Goal: Check status: Check status

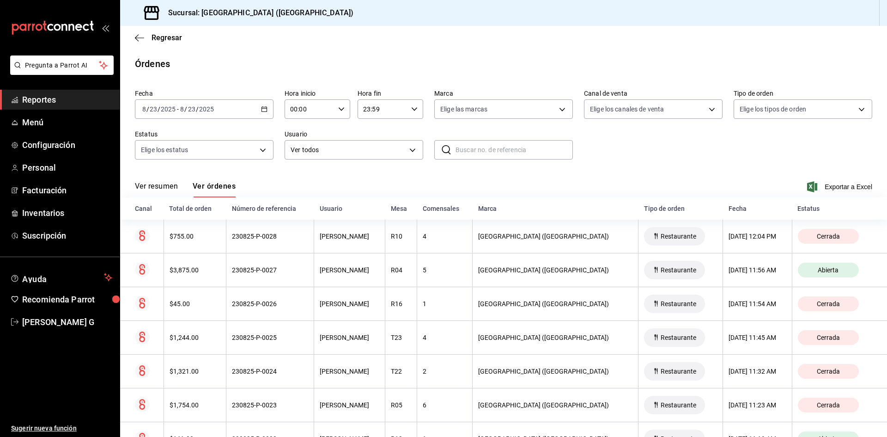
scroll to position [156, 0]
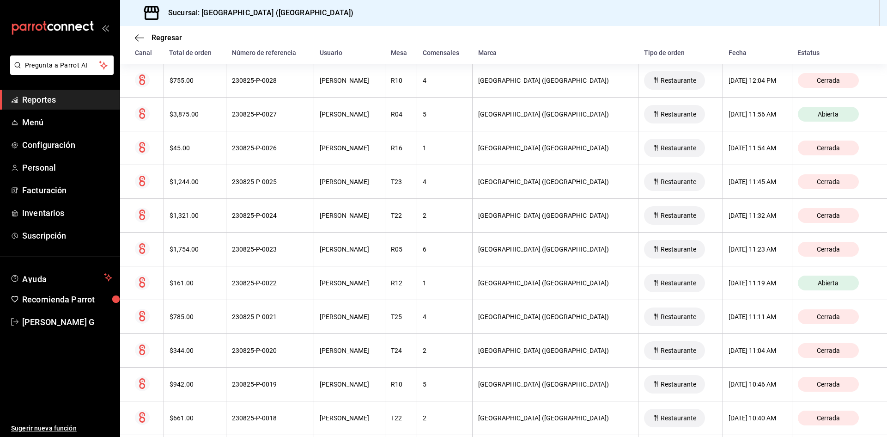
click at [59, 103] on span "Reportes" at bounding box center [67, 99] width 90 height 12
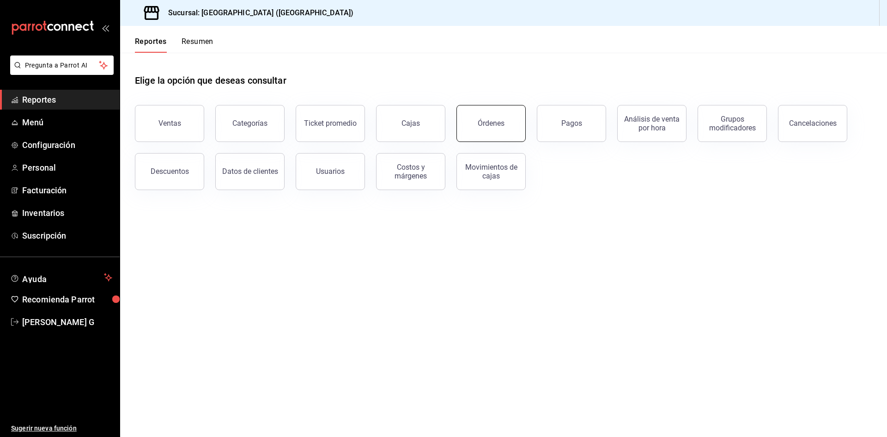
click at [482, 126] on div "Órdenes" at bounding box center [491, 123] width 27 height 9
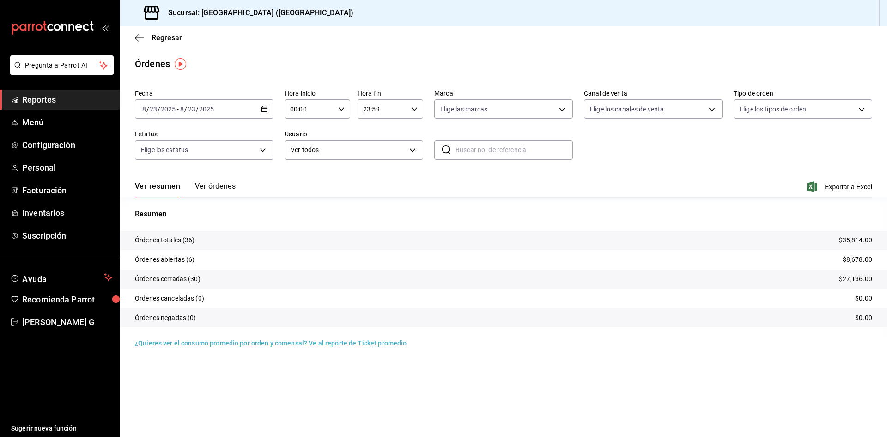
click at [232, 111] on div "[DATE] [DATE] - [DATE] [DATE]" at bounding box center [204, 108] width 139 height 19
click at [196, 235] on li "Rango de fechas" at bounding box center [178, 241] width 86 height 21
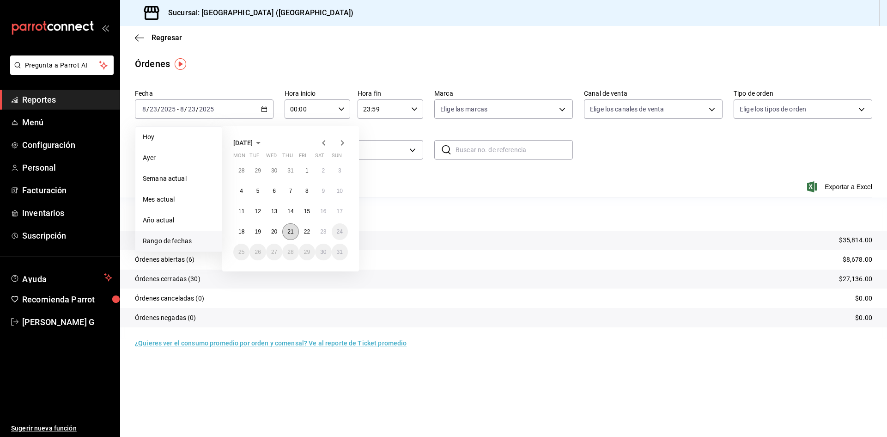
click at [292, 233] on abbr "21" at bounding box center [290, 231] width 6 height 6
